Goal: Transaction & Acquisition: Book appointment/travel/reservation

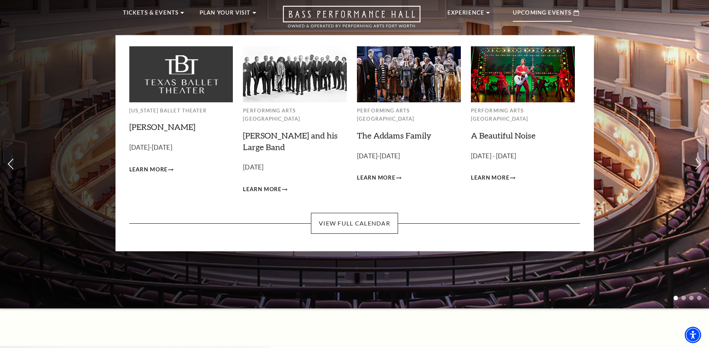
scroll to position [37, 0]
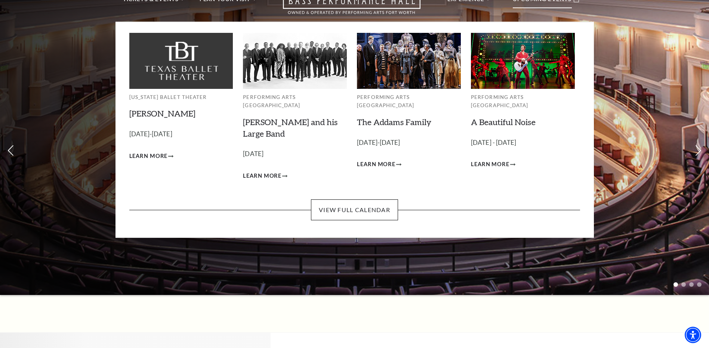
click at [521, 62] on img at bounding box center [523, 61] width 104 height 56
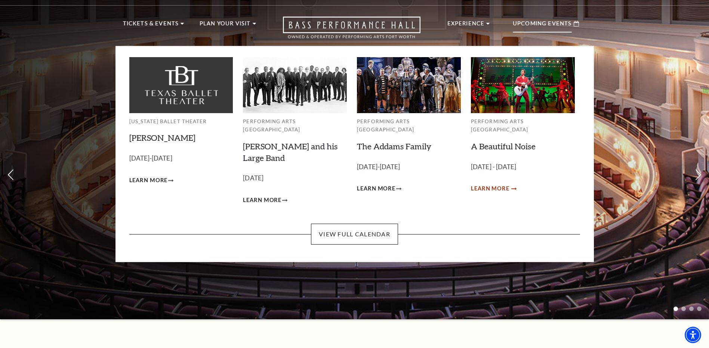
click at [512, 155] on div "Performing Arts [GEOGRAPHIC_DATA] A Beautiful Noise [DATE] - [DATE] Learn More" at bounding box center [523, 131] width 104 height 148
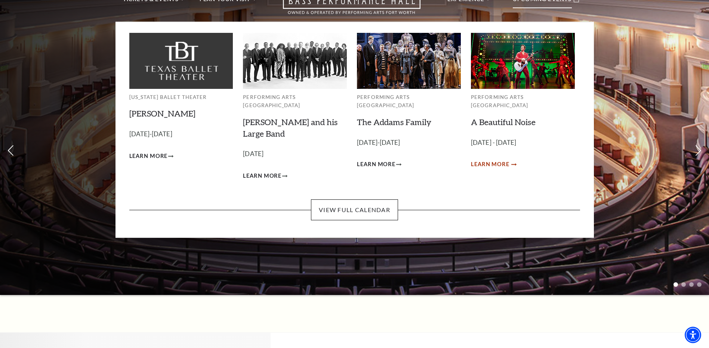
click at [512, 163] on icon "Learn More A Beautiful Noise" at bounding box center [513, 164] width 5 height 3
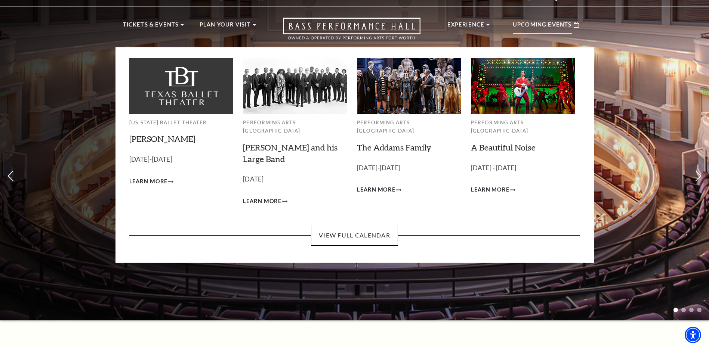
scroll to position [0, 0]
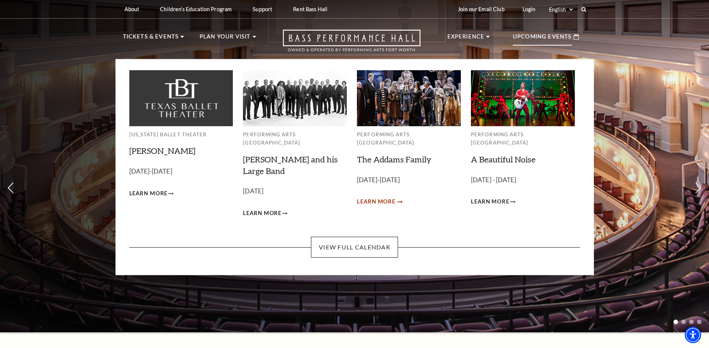
click at [393, 197] on span "Learn More" at bounding box center [376, 201] width 38 height 9
